Goal: Information Seeking & Learning: Find specific fact

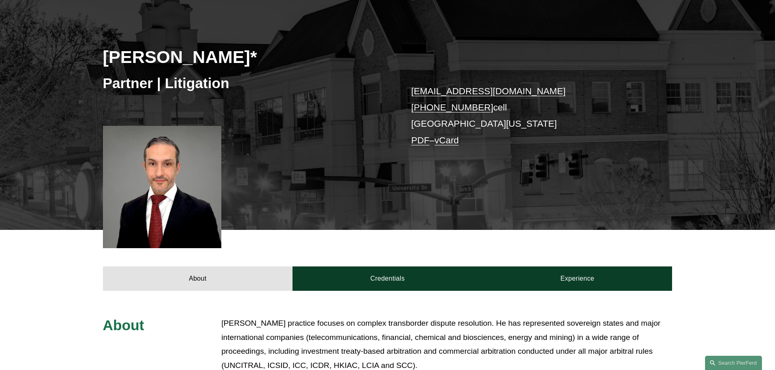
scroll to position [203, 0]
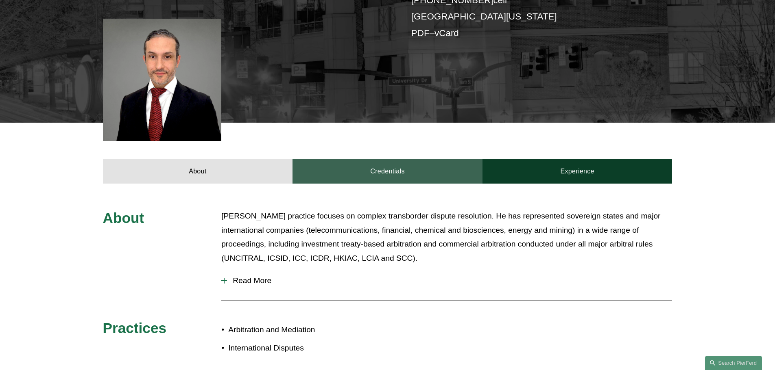
click at [368, 167] on link "Credentials" at bounding box center [387, 171] width 190 height 24
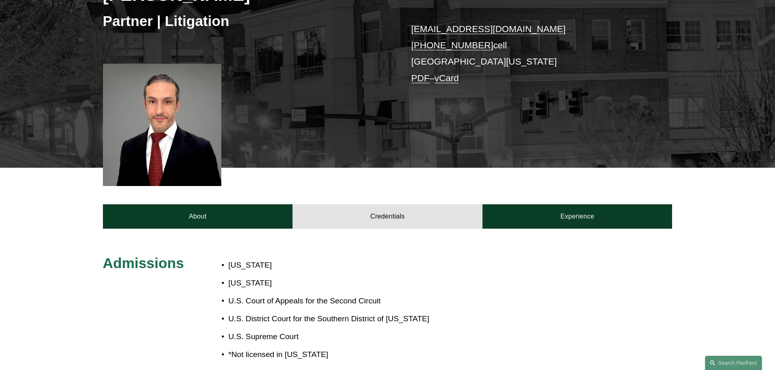
scroll to position [285, 0]
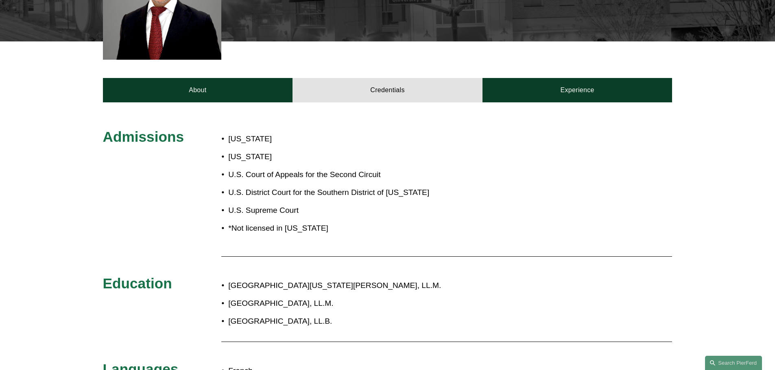
drag, startPoint x: 297, startPoint y: 142, endPoint x: 325, endPoint y: 222, distance: 85.8
click at [325, 222] on ul "[US_STATE] [US_STATE] U.S. Court of Appeals for the Second Circuit U.S. Distric…" at bounding box center [328, 184] width 214 height 104
click at [325, 222] on p "*Not licensed in [US_STATE]" at bounding box center [331, 229] width 207 height 14
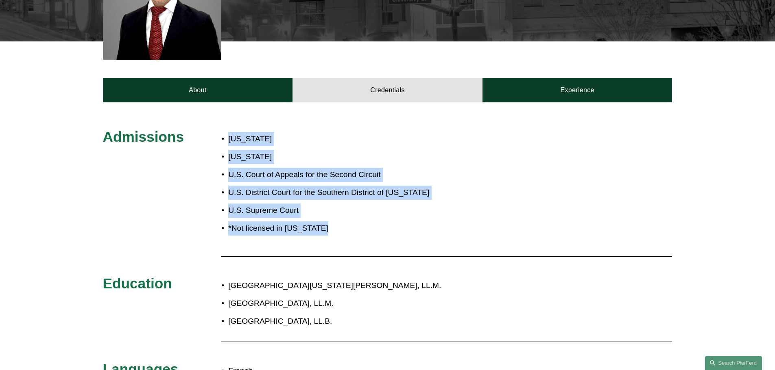
drag, startPoint x: 326, startPoint y: 223, endPoint x: 235, endPoint y: 142, distance: 122.1
click at [235, 143] on ul "[US_STATE] [US_STATE] U.S. Court of Appeals for the Second Circuit U.S. Distric…" at bounding box center [328, 184] width 214 height 104
click at [235, 142] on p "[US_STATE]" at bounding box center [331, 139] width 207 height 14
drag, startPoint x: 283, startPoint y: 207, endPoint x: 325, endPoint y: 257, distance: 65.3
click at [323, 257] on div "Admissions [US_STATE] [US_STATE] U.S. Court of Appeals for the Second Circuit U…" at bounding box center [387, 275] width 775 height 294
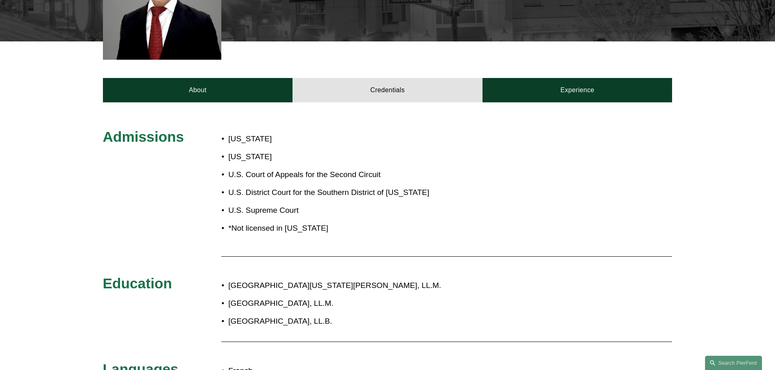
click at [325, 256] on div at bounding box center [446, 257] width 451 height 8
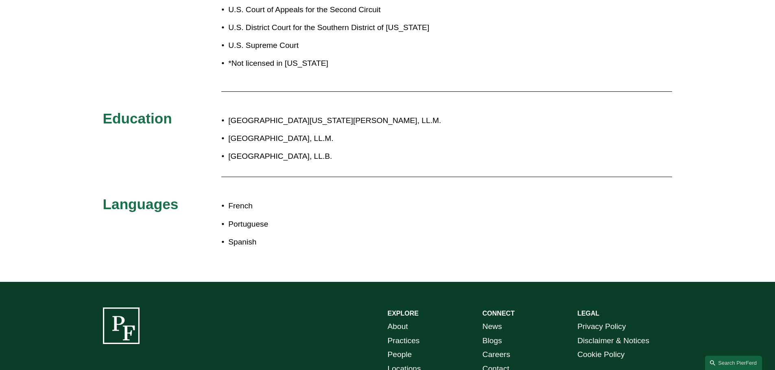
scroll to position [488, 0]
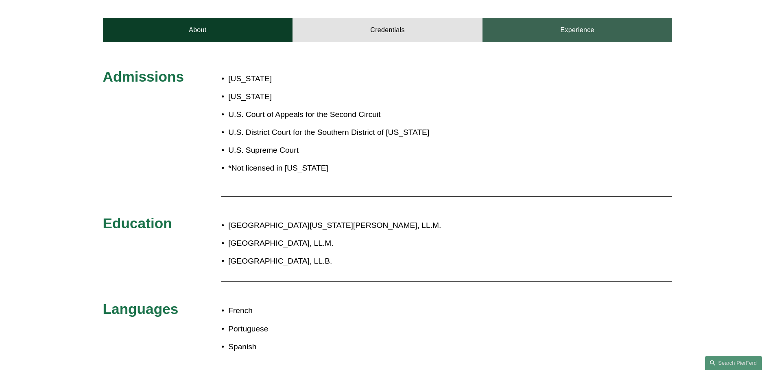
click at [567, 32] on link "Experience" at bounding box center [577, 30] width 190 height 24
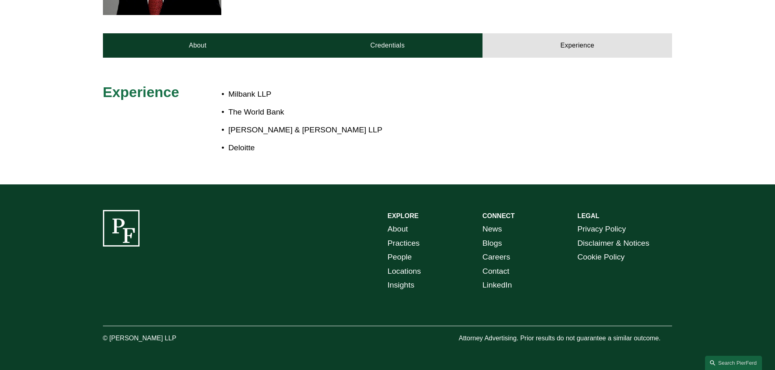
scroll to position [330, 0]
